Goal: Task Accomplishment & Management: Manage account settings

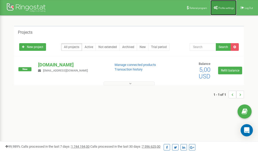
click at [219, 8] on span "Profile settings" at bounding box center [227, 8] width 16 height 3
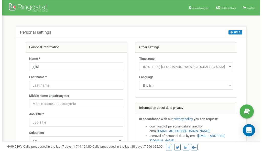
scroll to position [26, 0]
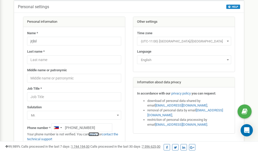
click at [98, 134] on link "verify it" at bounding box center [94, 135] width 11 height 4
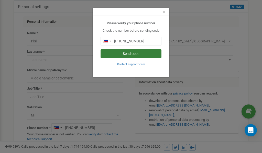
click at [134, 54] on button "Send code" at bounding box center [131, 53] width 61 height 9
